Goal: Task Accomplishment & Management: Use online tool/utility

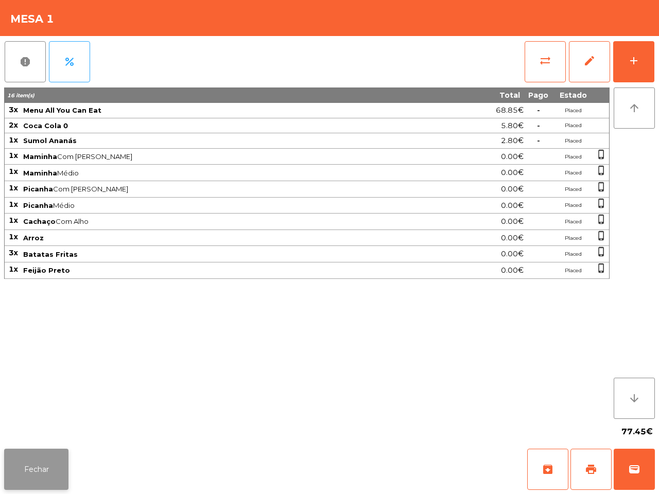
click at [62, 471] on button "Fechar" at bounding box center [36, 469] width 64 height 41
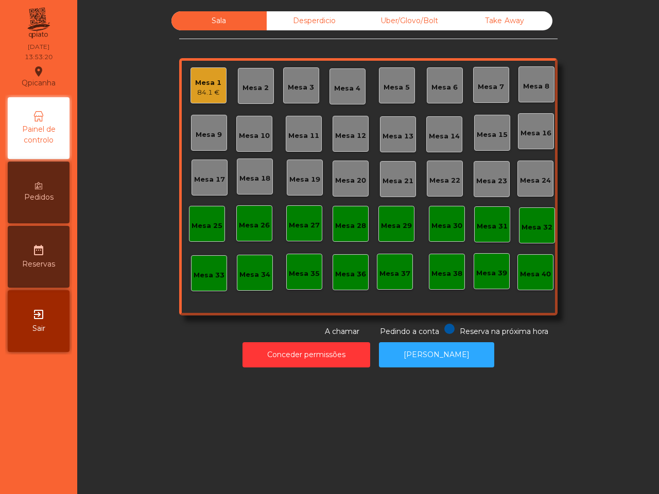
click at [212, 83] on div "Mesa 1" at bounding box center [208, 83] width 26 height 10
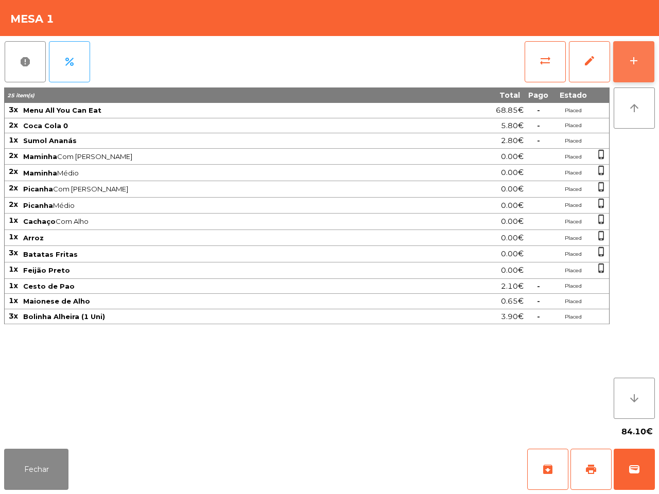
click at [625, 60] on button "add" at bounding box center [633, 61] width 41 height 41
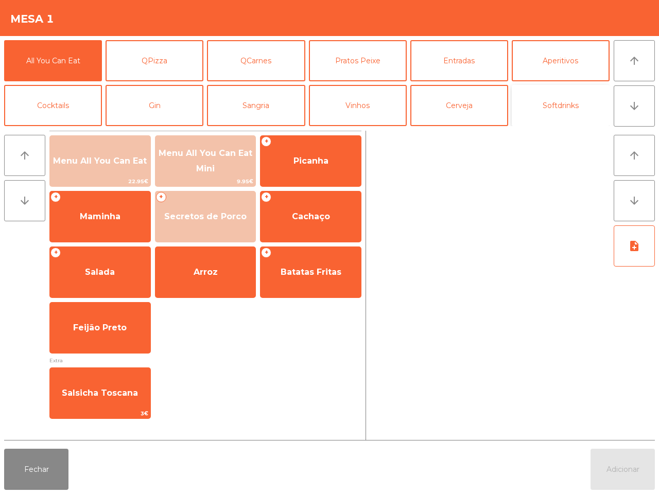
click at [532, 102] on button "Softdrinks" at bounding box center [561, 105] width 98 height 41
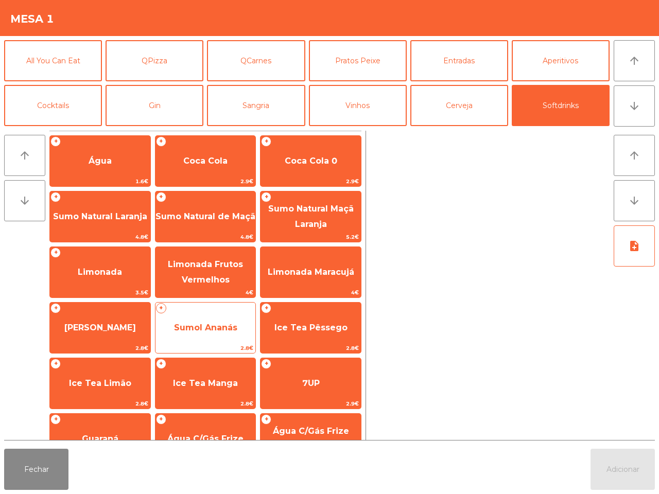
scroll to position [84, 0]
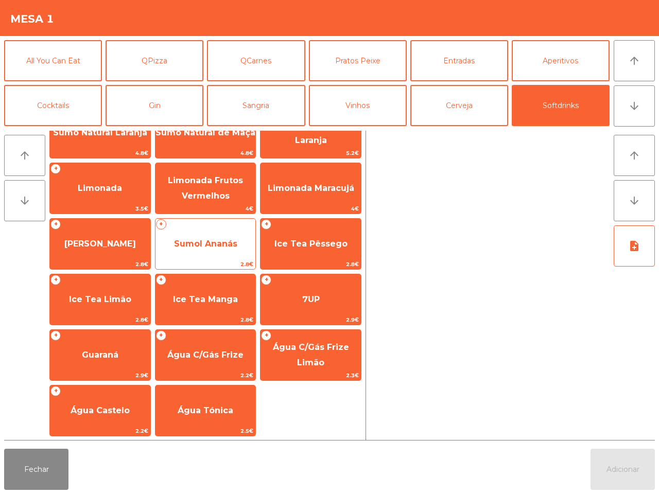
click at [218, 247] on span "Sumol Ananás" at bounding box center [205, 244] width 63 height 10
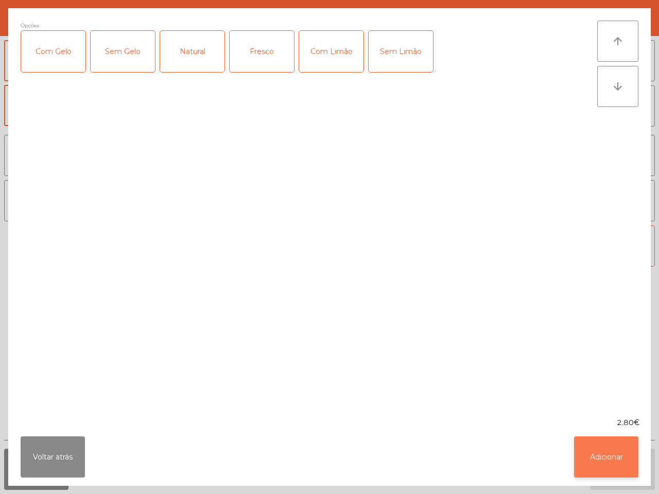
click at [625, 466] on button "Adicionar" at bounding box center [606, 457] width 64 height 41
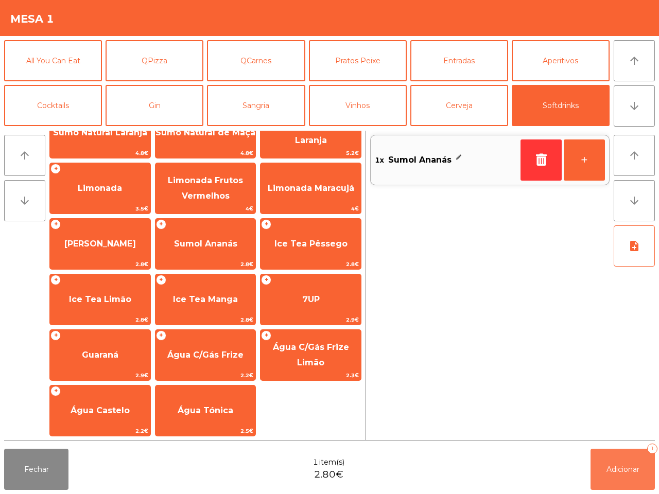
click at [625, 466] on span "Adicionar" at bounding box center [623, 469] width 33 height 9
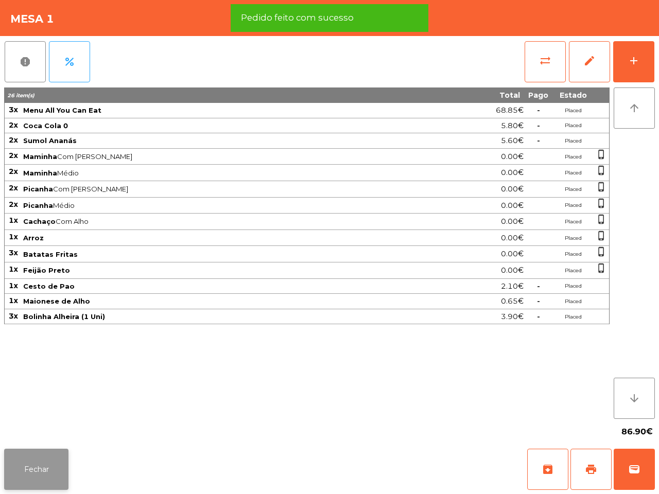
click at [30, 466] on button "Fechar" at bounding box center [36, 469] width 64 height 41
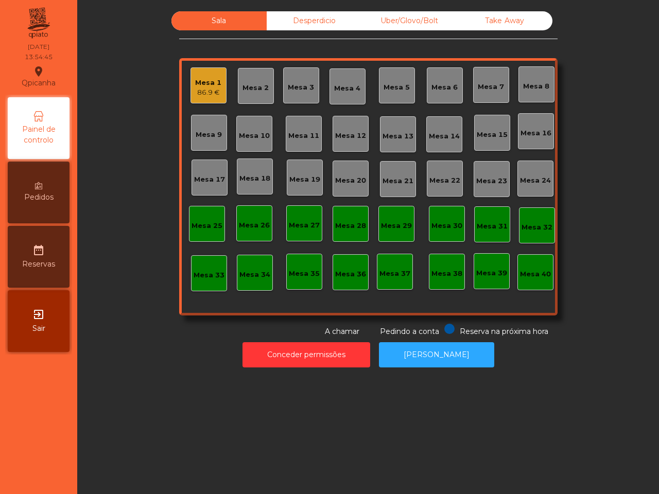
click at [30, 466] on nav "Qpicanha location_on [DATE] 13:54:45 Painel de controlo Pedidos date_range Rese…" at bounding box center [38, 247] width 77 height 494
click at [305, 174] on div "Mesa 19" at bounding box center [304, 177] width 31 height 14
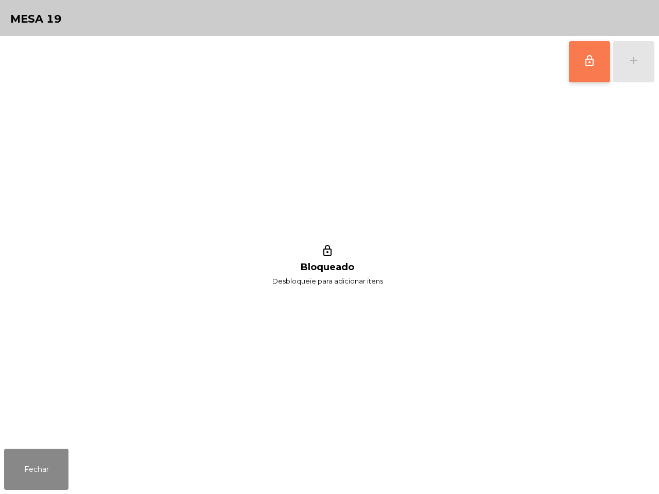
click at [593, 73] on button "lock_outline" at bounding box center [589, 61] width 41 height 41
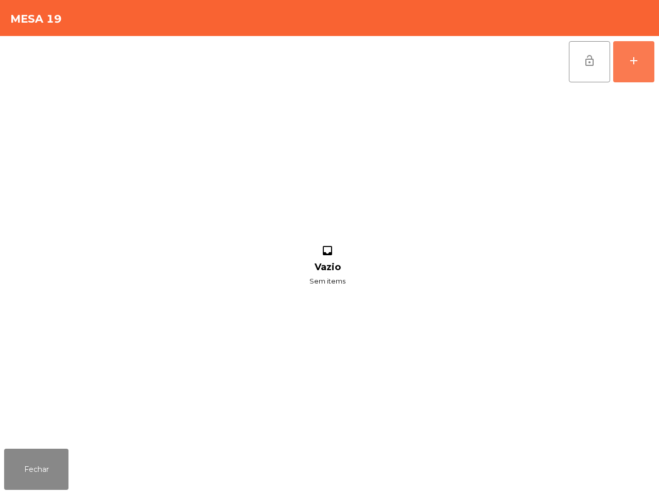
click at [633, 73] on button "add" at bounding box center [633, 61] width 41 height 41
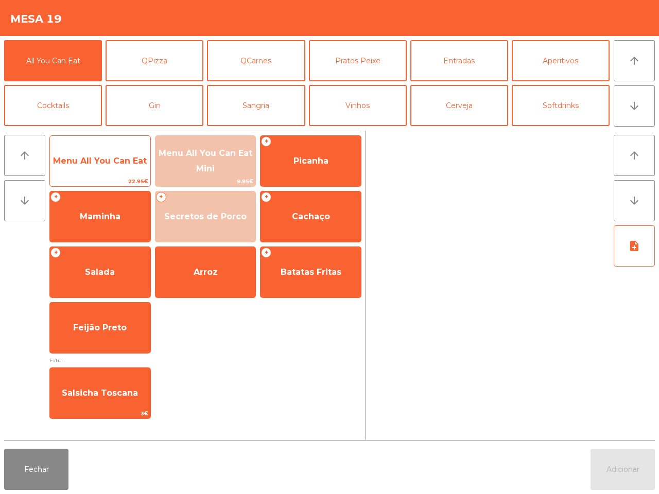
click at [141, 150] on span "Menu All You Can Eat" at bounding box center [100, 161] width 100 height 28
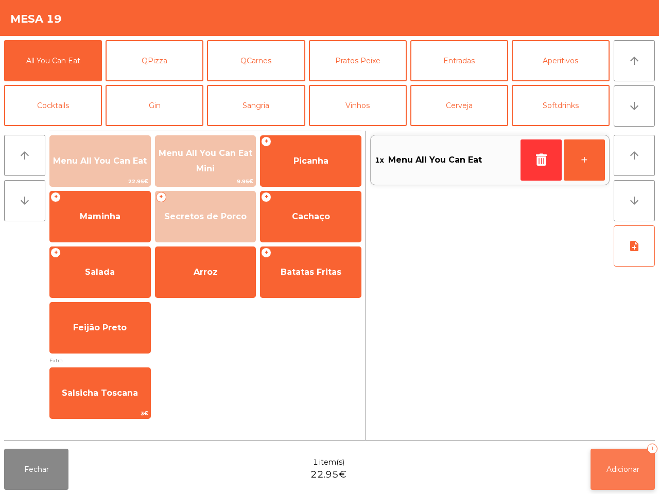
click at [627, 475] on button "Adicionar 1" at bounding box center [623, 469] width 64 height 41
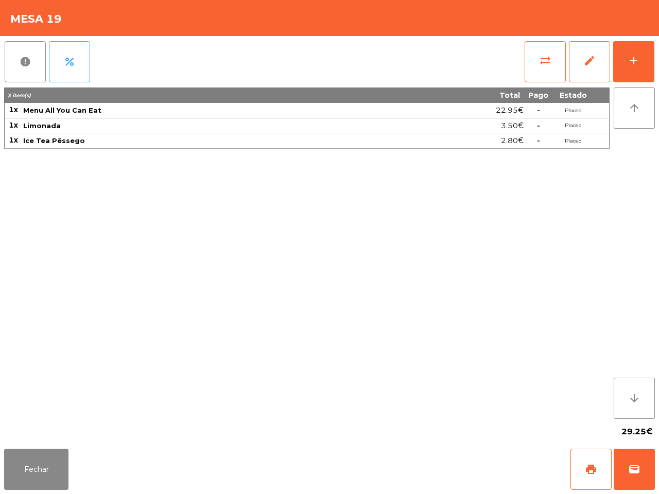
drag, startPoint x: 524, startPoint y: 407, endPoint x: 518, endPoint y: 395, distance: 12.9
click at [518, 403] on div "3 item(s) Total Pago Estado 1x Menu All You Can Eat 22.95€ - Placed 1x Limonada…" at bounding box center [307, 254] width 606 height 332
click at [632, 47] on button "add" at bounding box center [633, 61] width 41 height 41
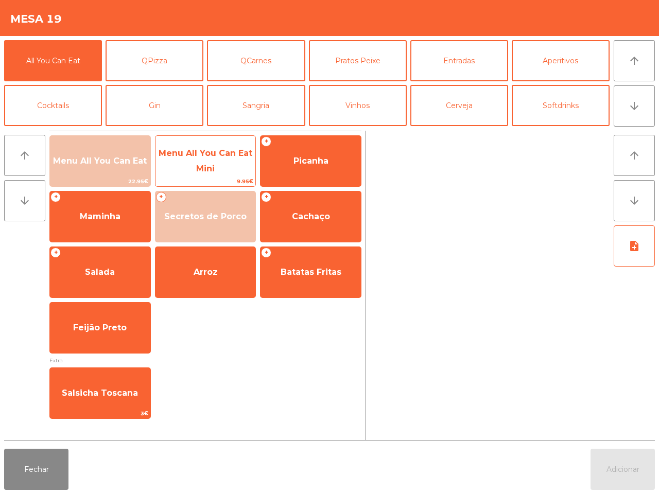
click at [212, 167] on span "Menu All You Can Eat Mini" at bounding box center [206, 160] width 94 height 25
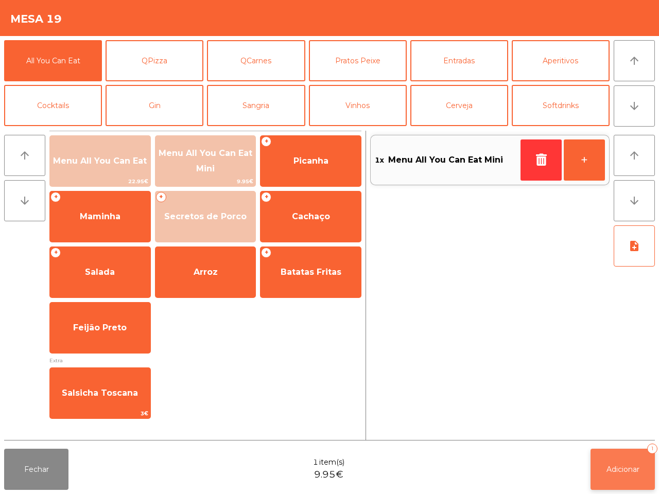
click at [654, 463] on button "Adicionar 1" at bounding box center [623, 469] width 64 height 41
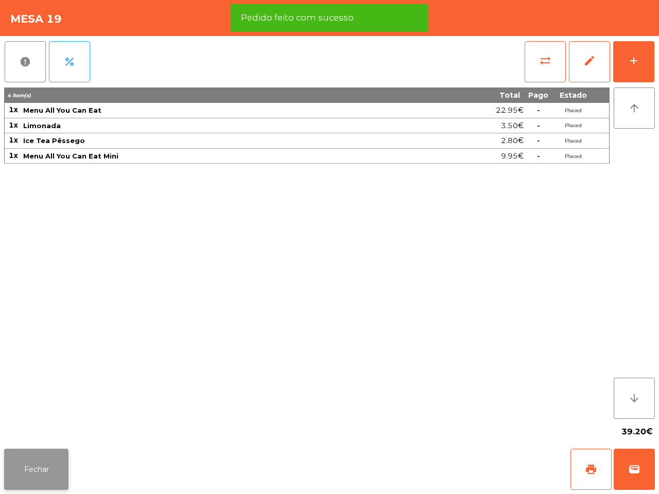
click at [37, 470] on button "Fechar" at bounding box center [36, 469] width 64 height 41
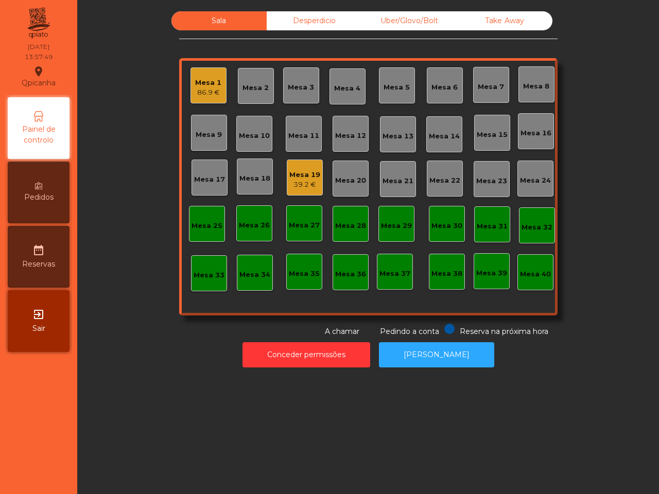
drag, startPoint x: 37, startPoint y: 470, endPoint x: 58, endPoint y: 493, distance: 31.0
click at [58, 493] on nav "Qpicanha location_on [DATE] 13:57:49 Painel de controlo Pedidos date_range Rese…" at bounding box center [38, 247] width 77 height 494
click at [297, 196] on div "Mesa 19 39.2 €" at bounding box center [305, 178] width 36 height 36
